Goal: Register for event/course

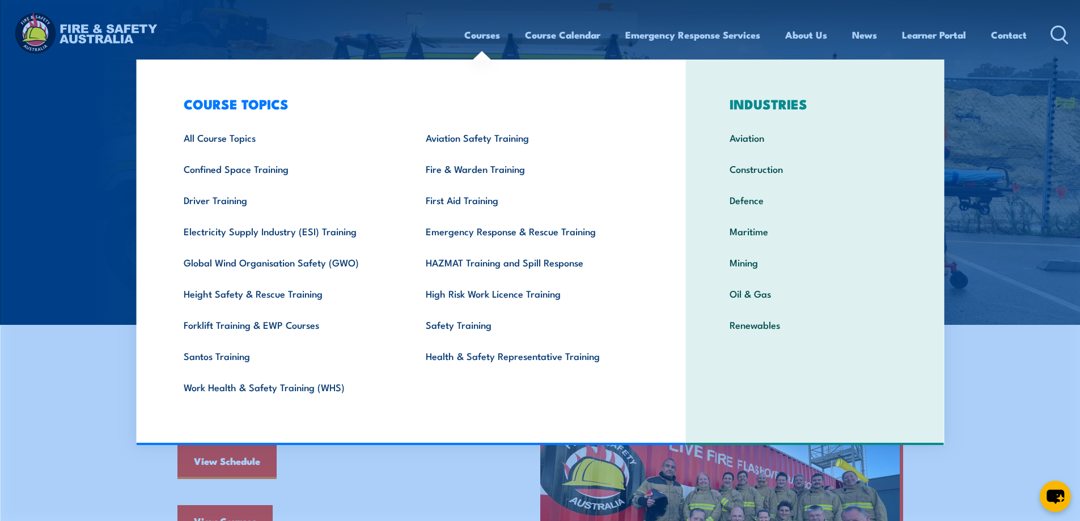
click at [59, 66] on header "Courses Course Calendar Emergency Response Services Services Overview Emergency…" at bounding box center [540, 35] width 1080 height 70
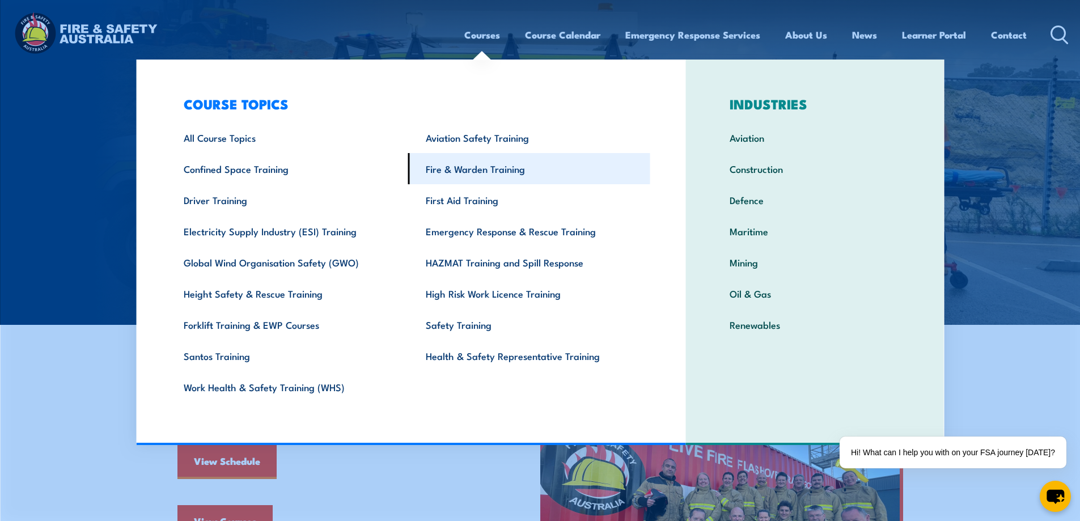
click at [510, 176] on link "Fire & Warden Training" at bounding box center [529, 168] width 242 height 31
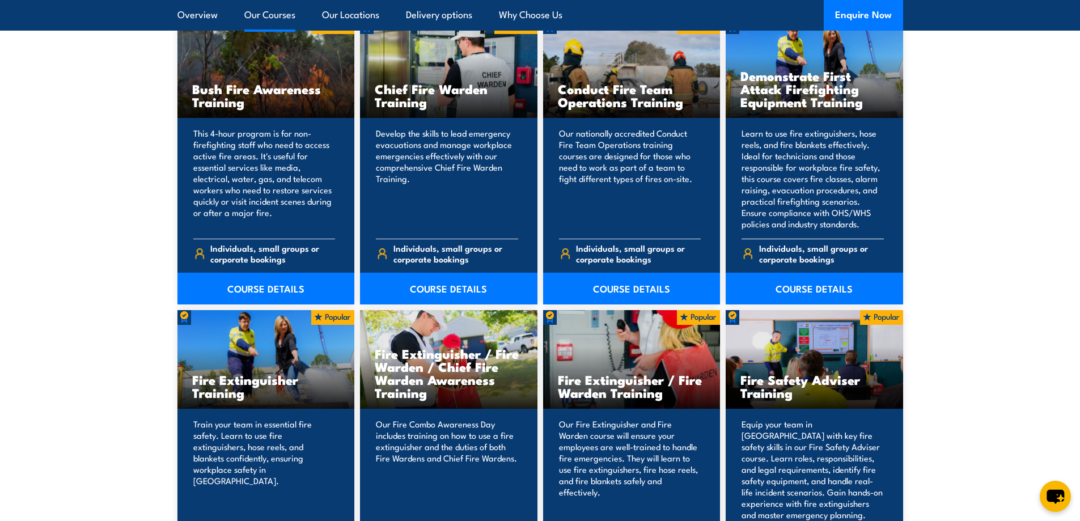
scroll to position [1039, 0]
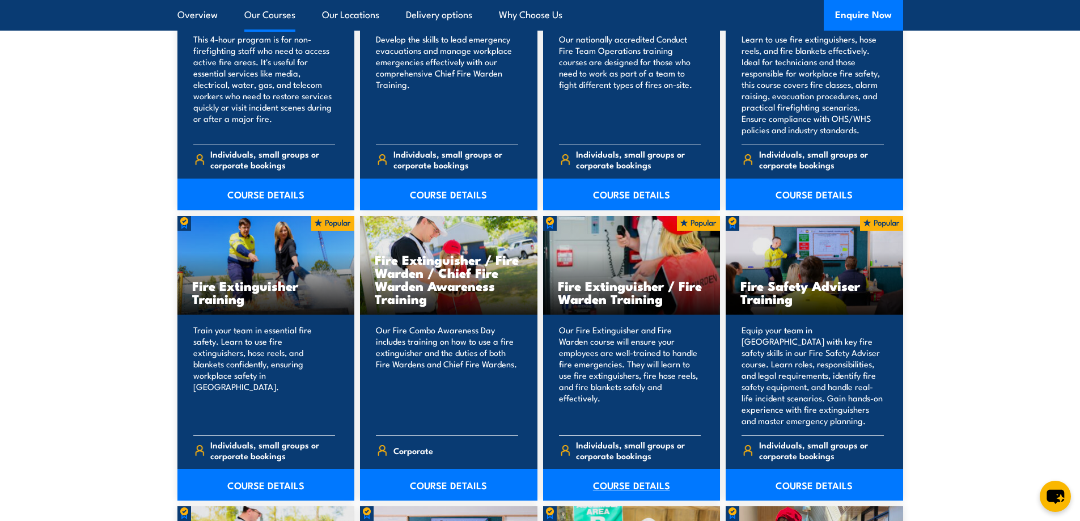
click at [598, 490] on link "COURSE DETAILS" at bounding box center [631, 485] width 177 height 32
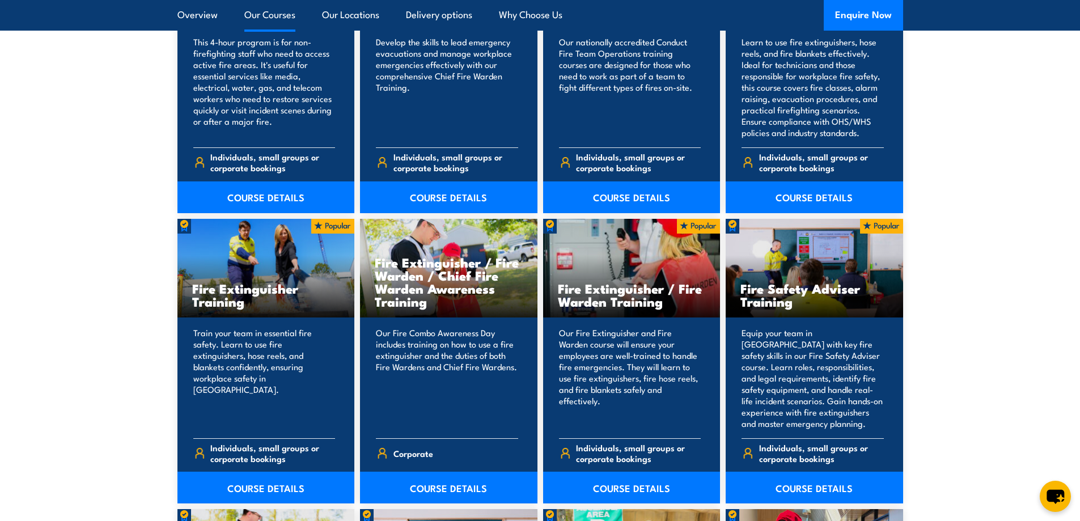
scroll to position [1039, 0]
